Goal: Task Accomplishment & Management: Manage account settings

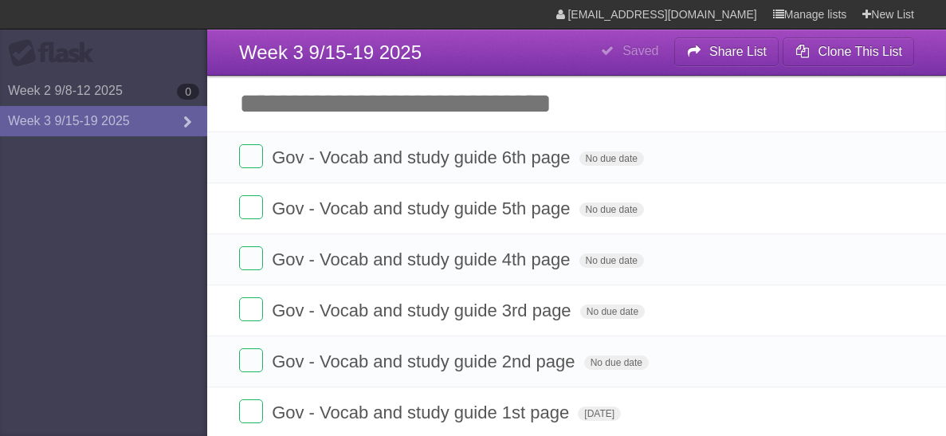
scroll to position [295, 0]
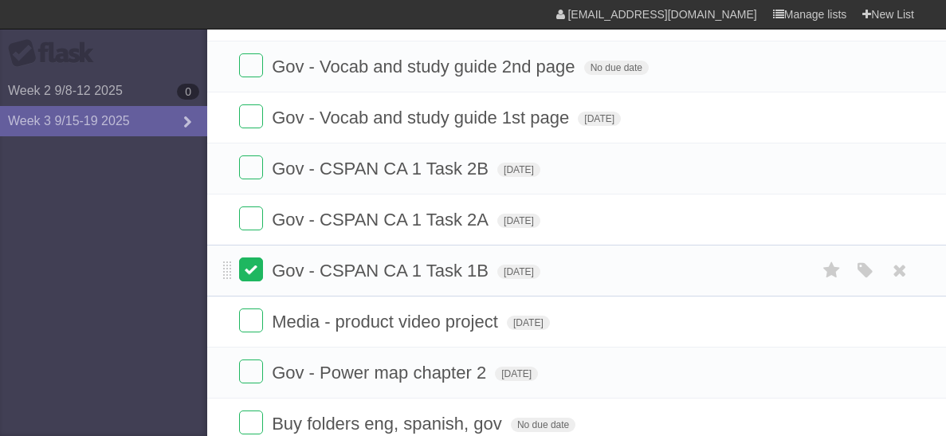
click at [256, 267] on label at bounding box center [251, 270] width 24 height 24
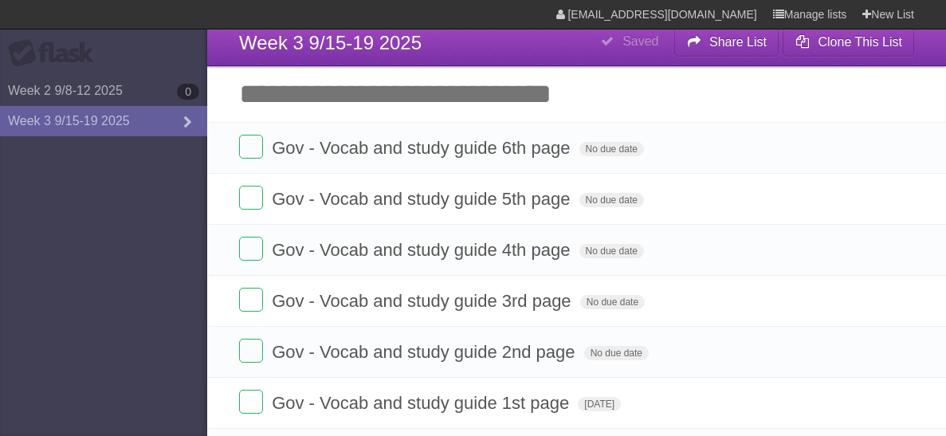
scroll to position [10, 0]
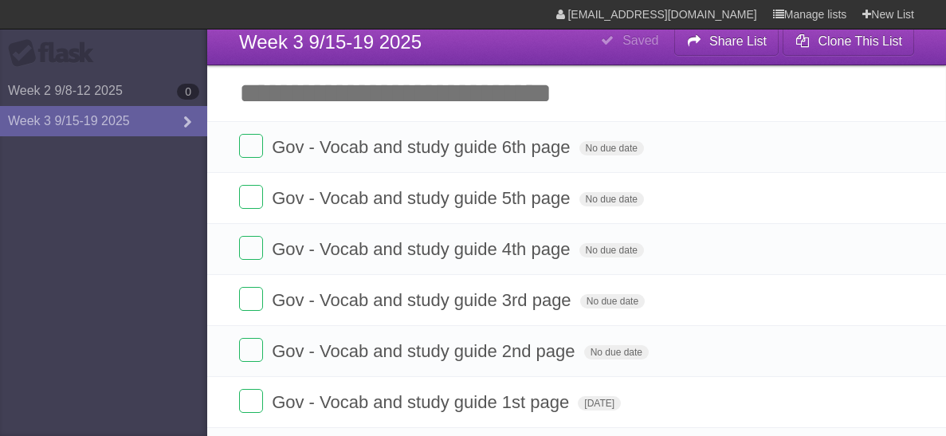
click at [596, 108] on input "Add another task" at bounding box center [576, 93] width 739 height 56
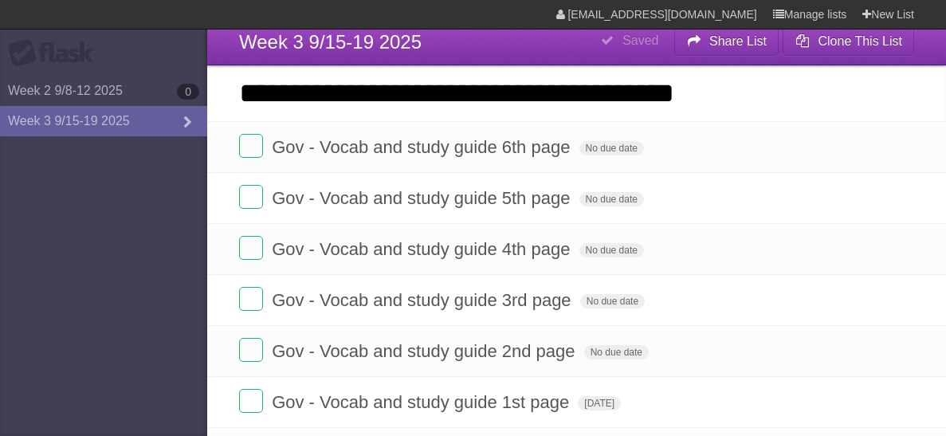
type input "**********"
click input "*********" at bounding box center [0, 0] width 0 height 0
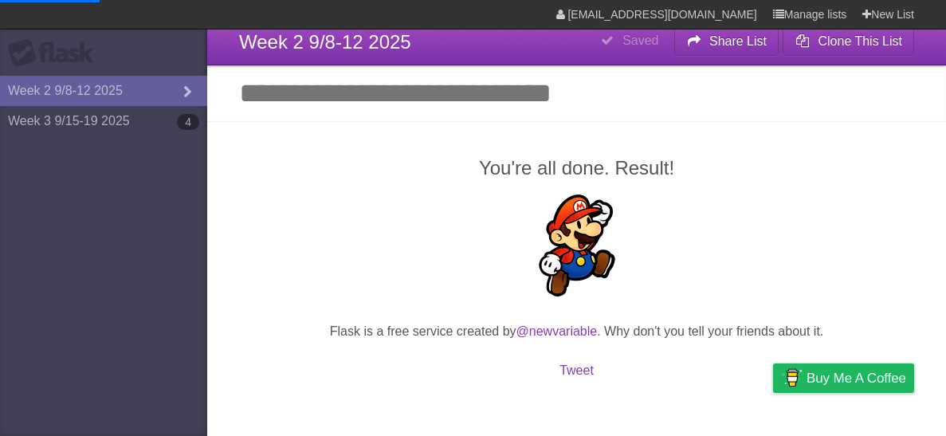
type span "[DATE]"
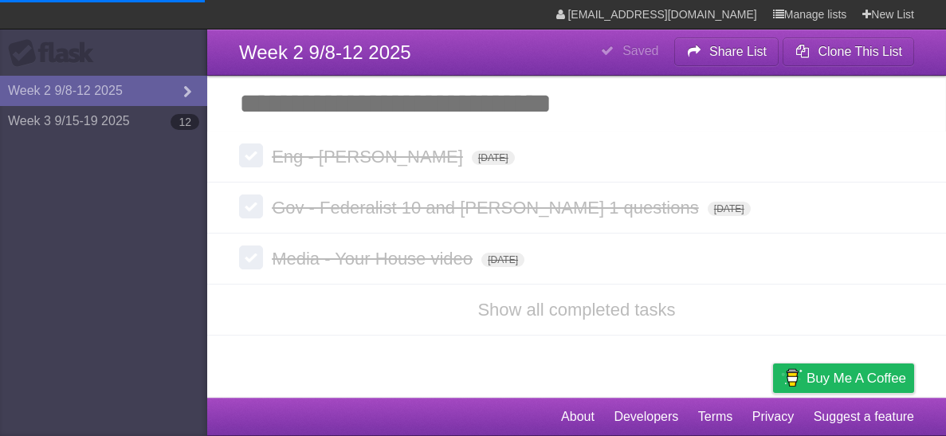
click at [391, 349] on article "**********" at bounding box center [473, 199] width 946 height 398
click at [507, 303] on link "Show all completed tasks" at bounding box center [577, 310] width 198 height 20
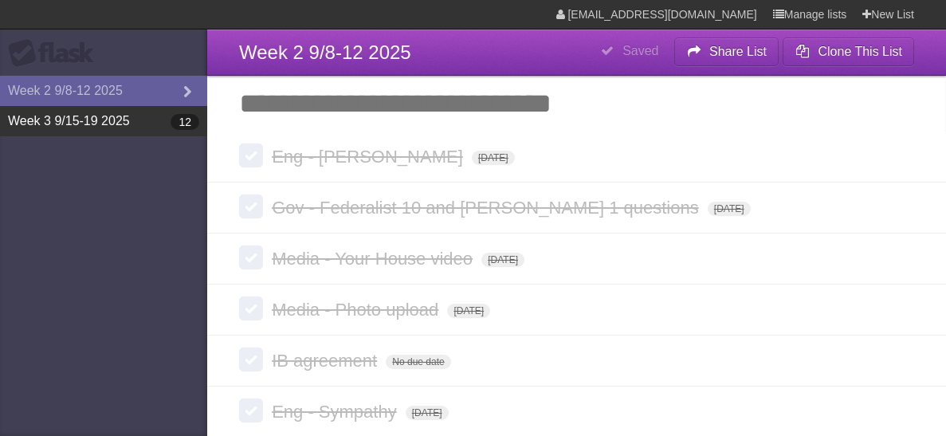
click at [96, 114] on link "Week 3 9/15-19 2025 12" at bounding box center [103, 121] width 207 height 30
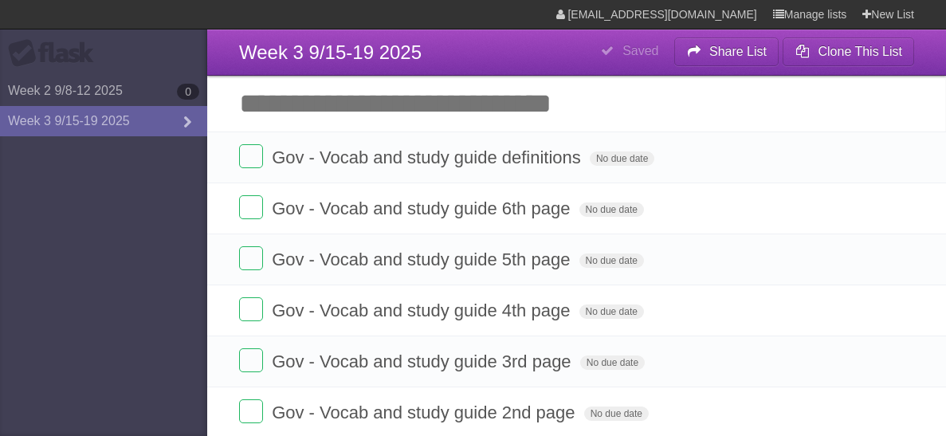
type span "[DATE]"
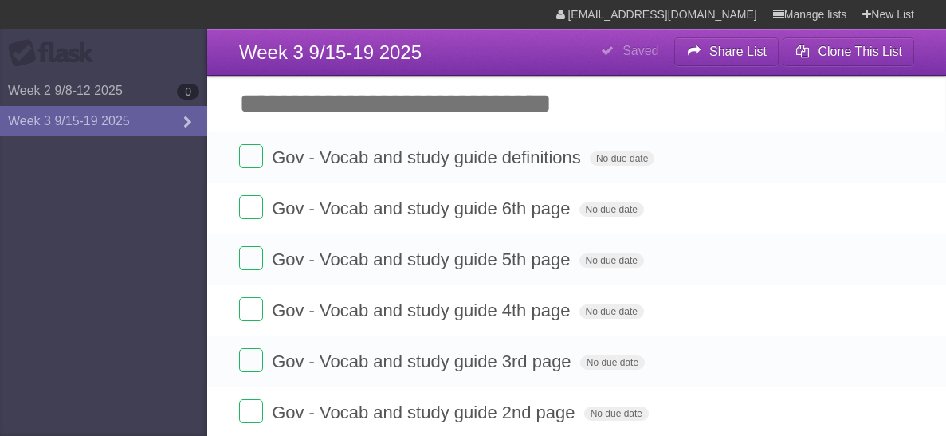
type span "[DATE]"
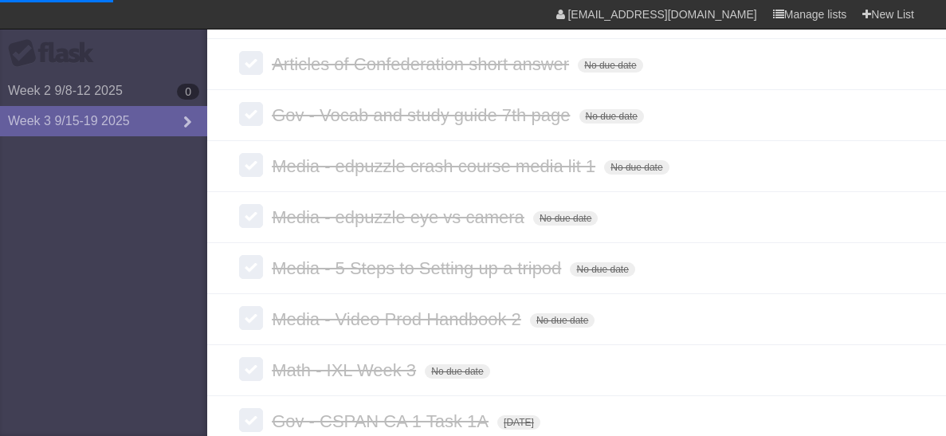
scroll to position [819, 0]
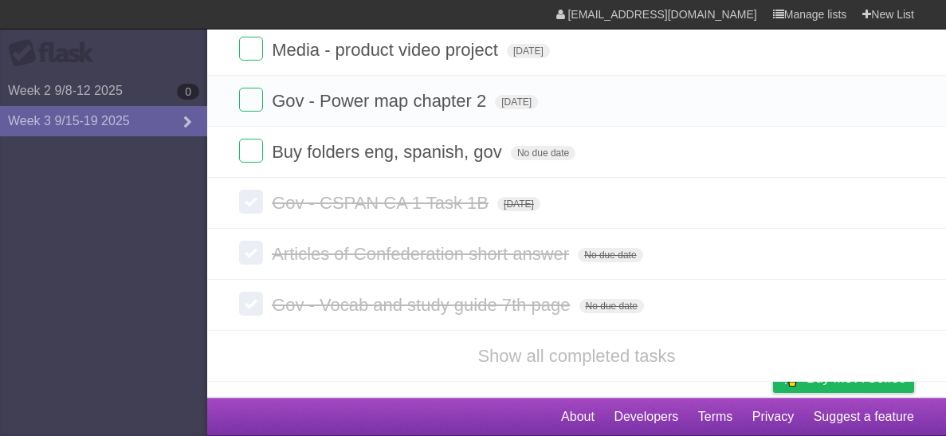
type span "[DATE]"
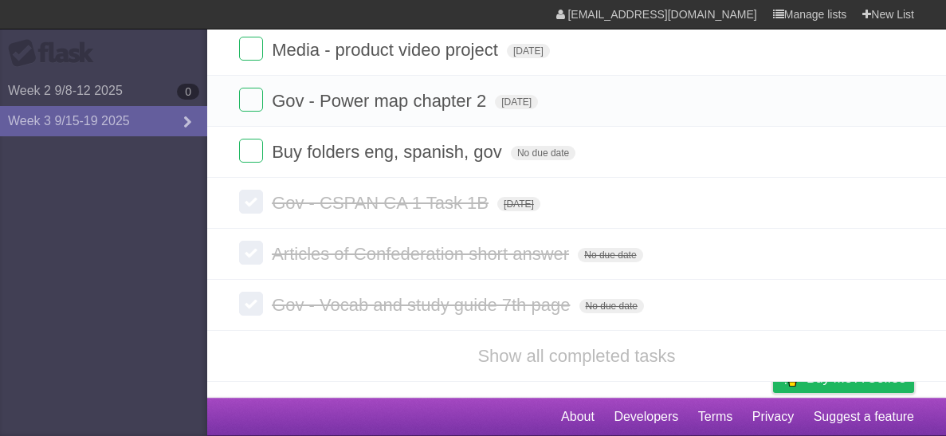
type span "[DATE]"
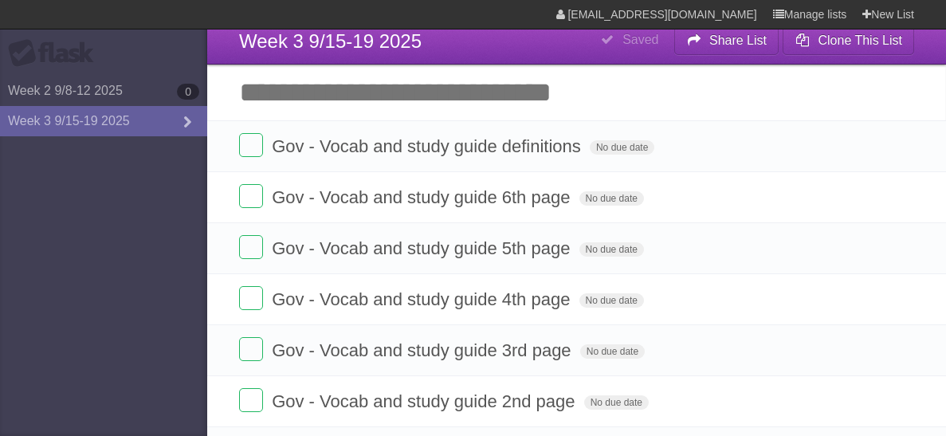
scroll to position [9, 0]
